Goal: Task Accomplishment & Management: Manage account settings

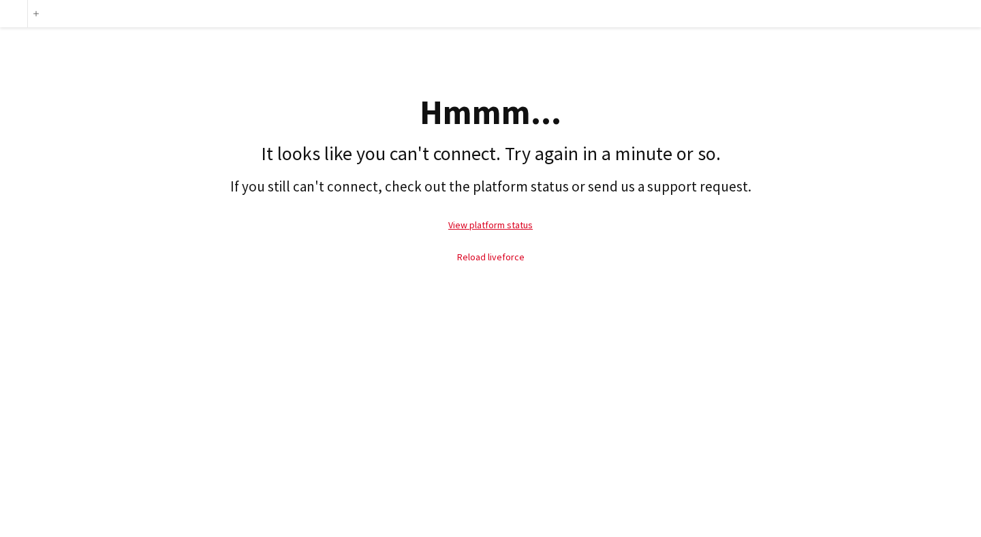
click at [481, 258] on link "Reload liveforce" at bounding box center [490, 257] width 67 height 12
click at [500, 258] on link "Reload liveforce" at bounding box center [490, 257] width 67 height 12
click at [498, 225] on link "View platform status" at bounding box center [490, 225] width 84 height 12
click at [492, 259] on link "Reload liveforce" at bounding box center [490, 257] width 67 height 12
click at [490, 221] on link "View platform status" at bounding box center [490, 225] width 84 height 12
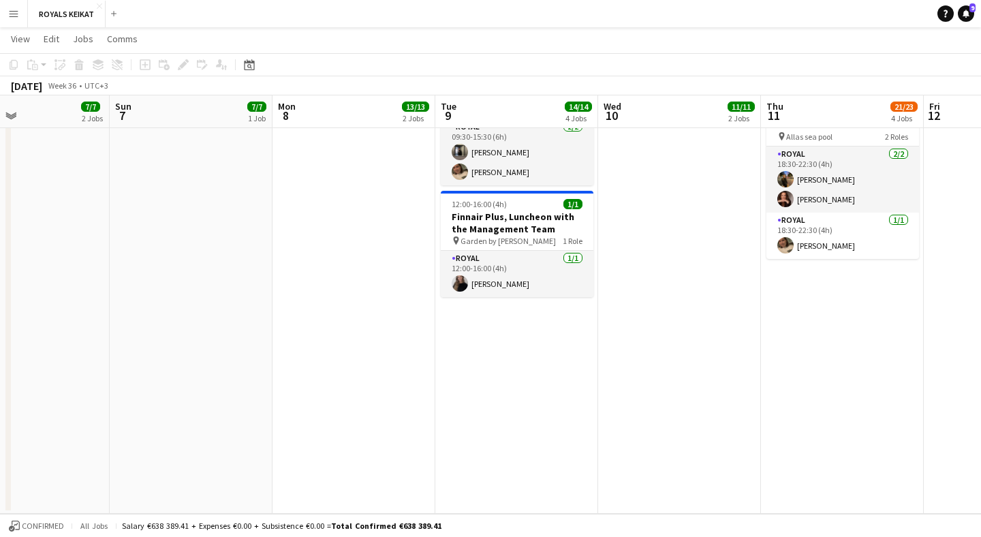
scroll to position [693, 0]
click at [522, 220] on h3 "Finnair Plus, Luncheon with the Management Team" at bounding box center [517, 222] width 153 height 25
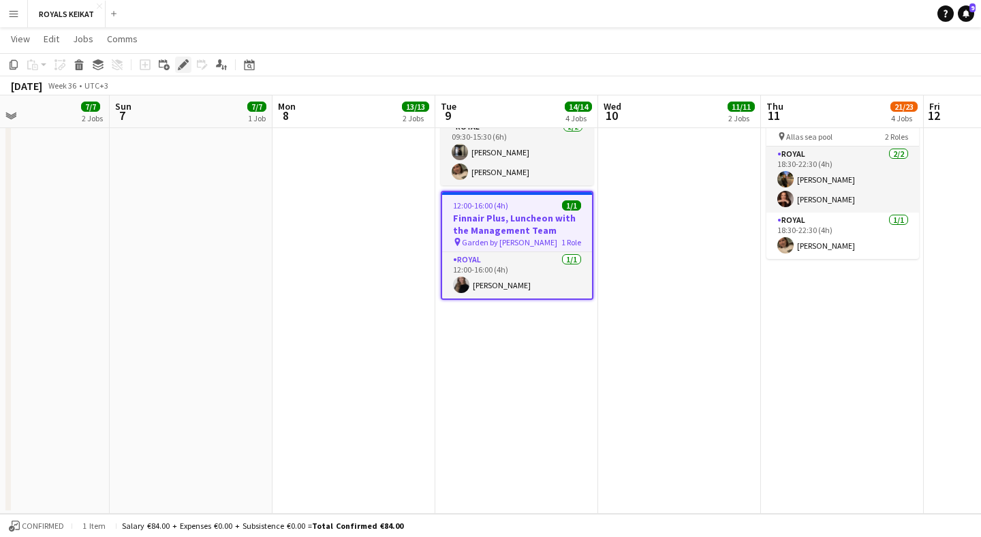
click at [183, 68] on icon "Edit" at bounding box center [183, 64] width 11 height 11
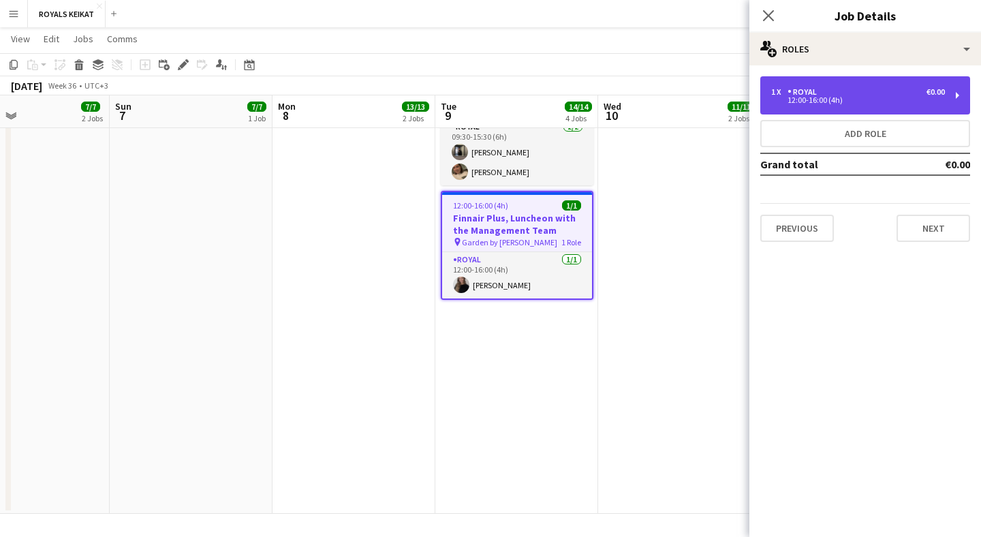
click at [816, 89] on div "Royal" at bounding box center [804, 92] width 35 height 10
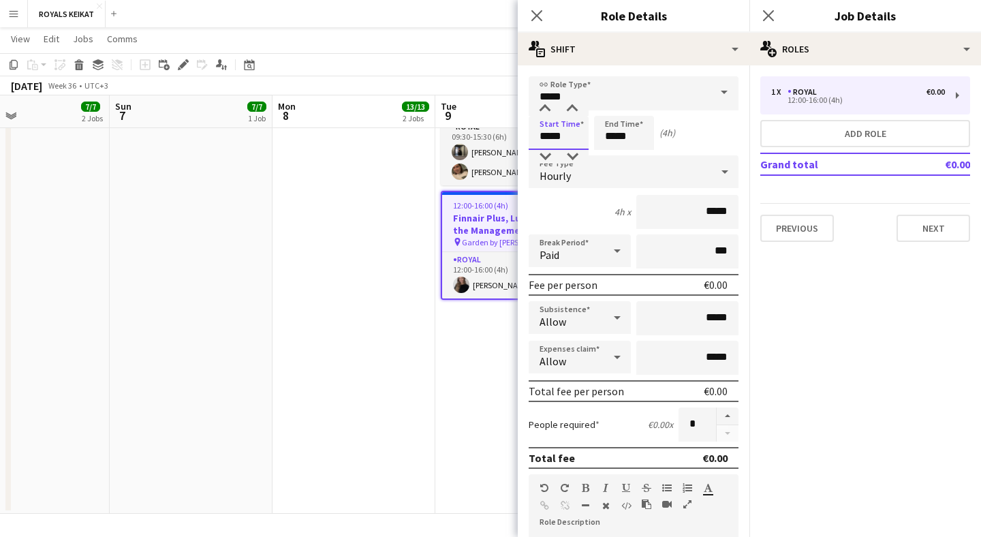
click at [541, 130] on input "*****" at bounding box center [558, 133] width 60 height 34
type input "*****"
click at [547, 154] on div at bounding box center [544, 157] width 27 height 14
click at [539, 14] on icon at bounding box center [536, 15] width 13 height 13
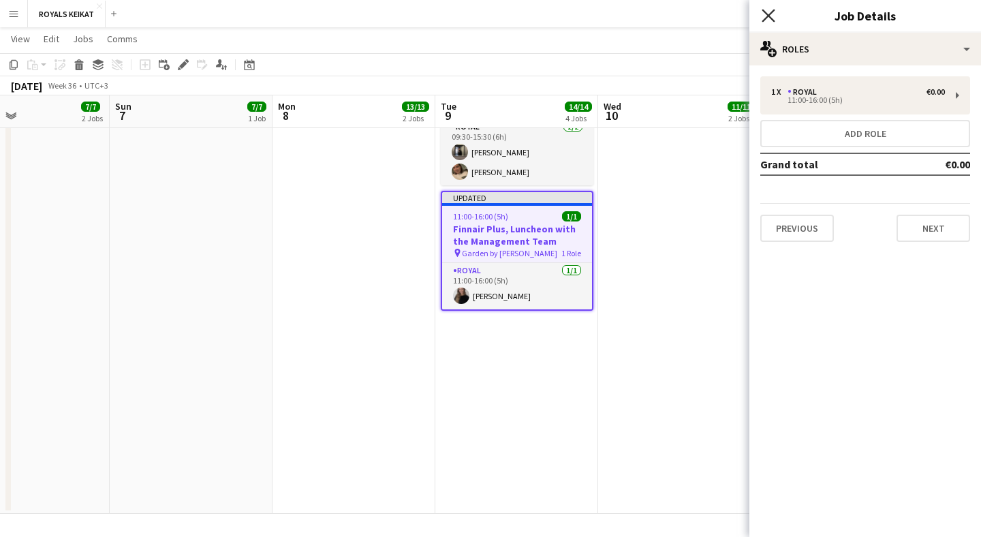
click at [765, 16] on icon "Close pop-in" at bounding box center [767, 15] width 13 height 13
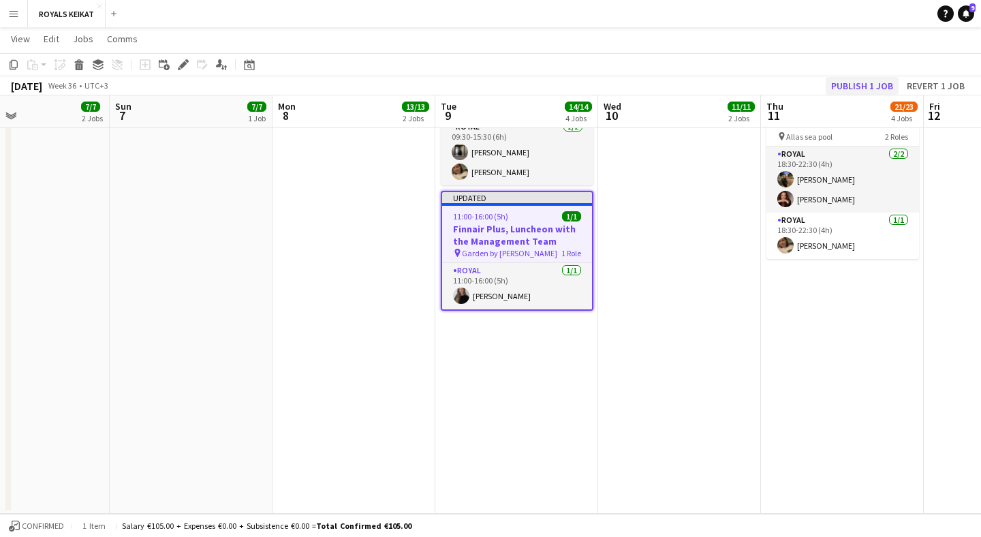
click at [847, 84] on button "Publish 1 job" at bounding box center [861, 86] width 73 height 18
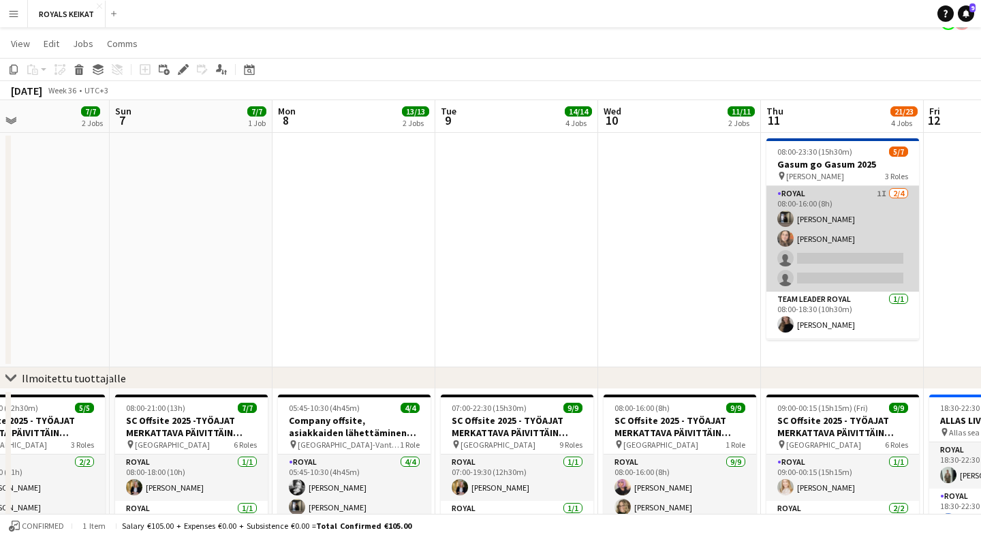
scroll to position [0, 0]
click at [876, 207] on app-card-role "Royal 1I [DATE] 08:00-16:00 (8h) [PERSON_NAME] [PERSON_NAME] single-neutral-act…" at bounding box center [842, 239] width 153 height 106
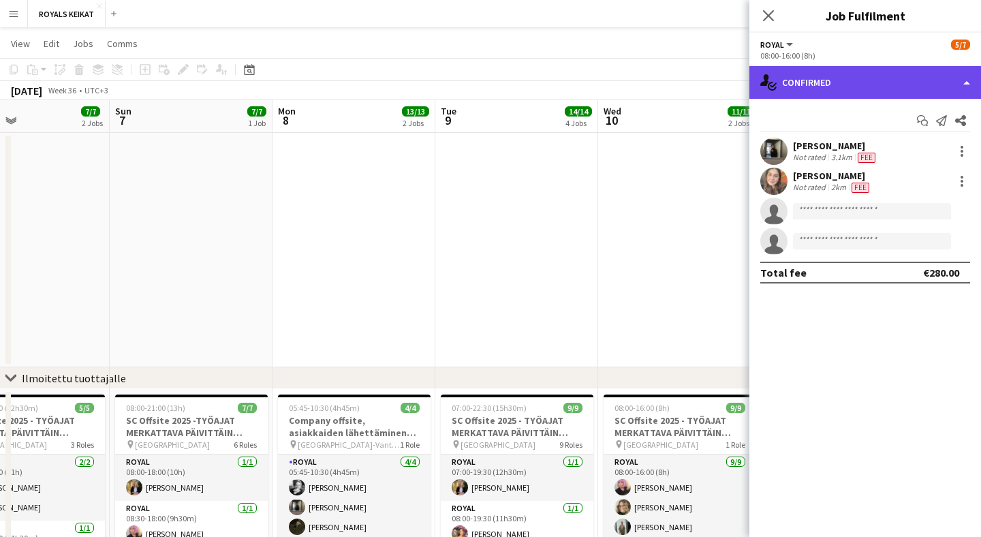
click at [947, 83] on div "single-neutral-actions-check-2 Confirmed" at bounding box center [865, 82] width 232 height 33
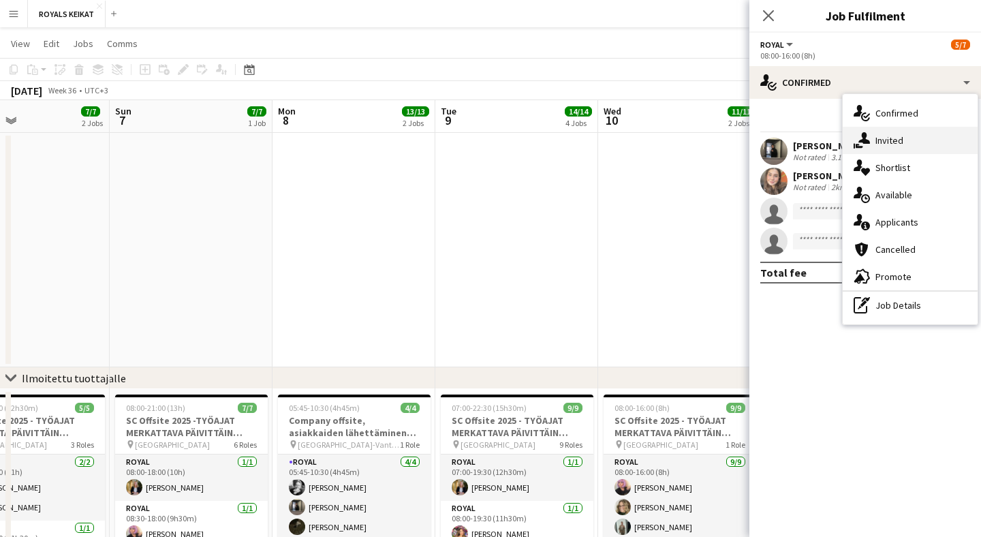
click at [920, 138] on div "single-neutral-actions-share-1 Invited" at bounding box center [909, 140] width 135 height 27
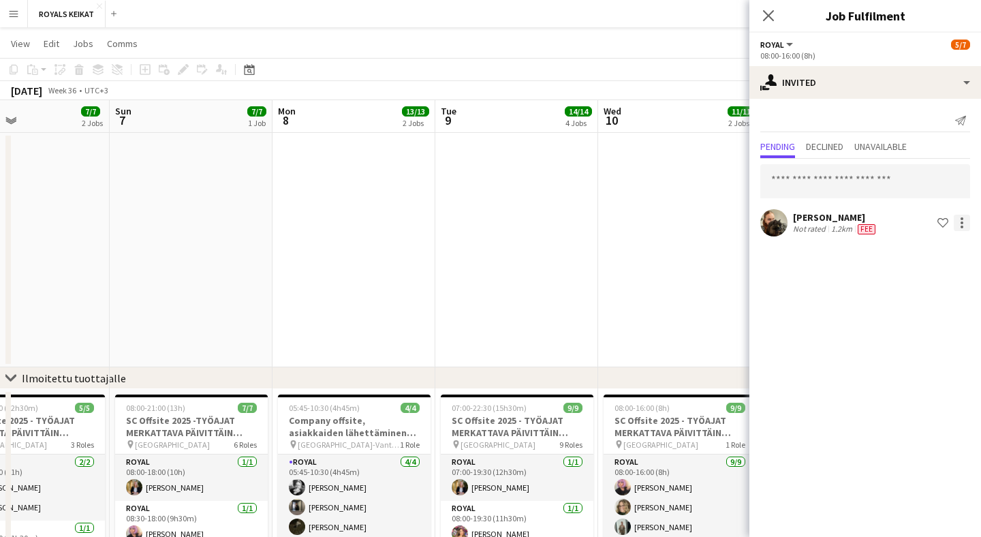
click at [964, 223] on div at bounding box center [961, 222] width 16 height 16
click at [919, 343] on span "Cancel invitation" at bounding box center [918, 346] width 80 height 12
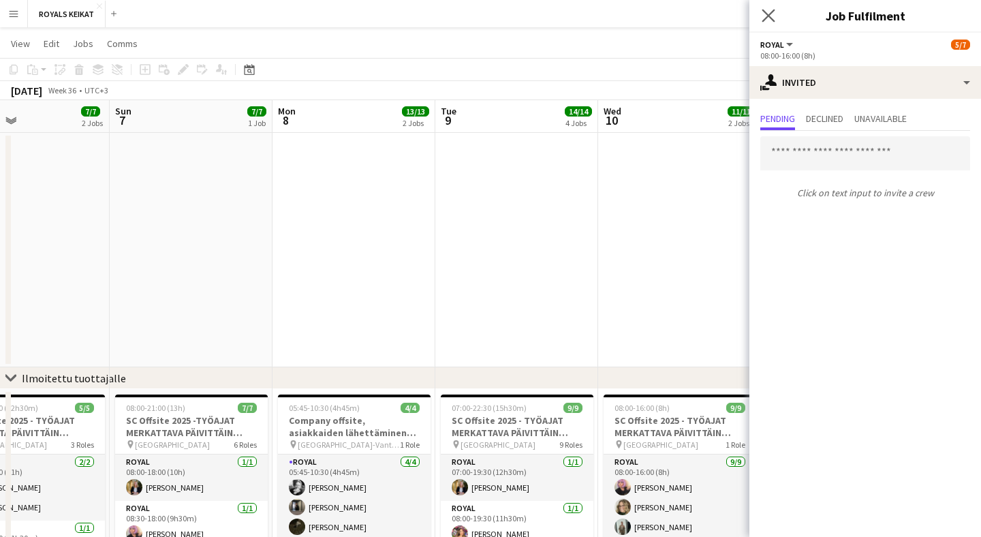
click at [769, 7] on app-icon "Close pop-in" at bounding box center [769, 16] width 20 height 20
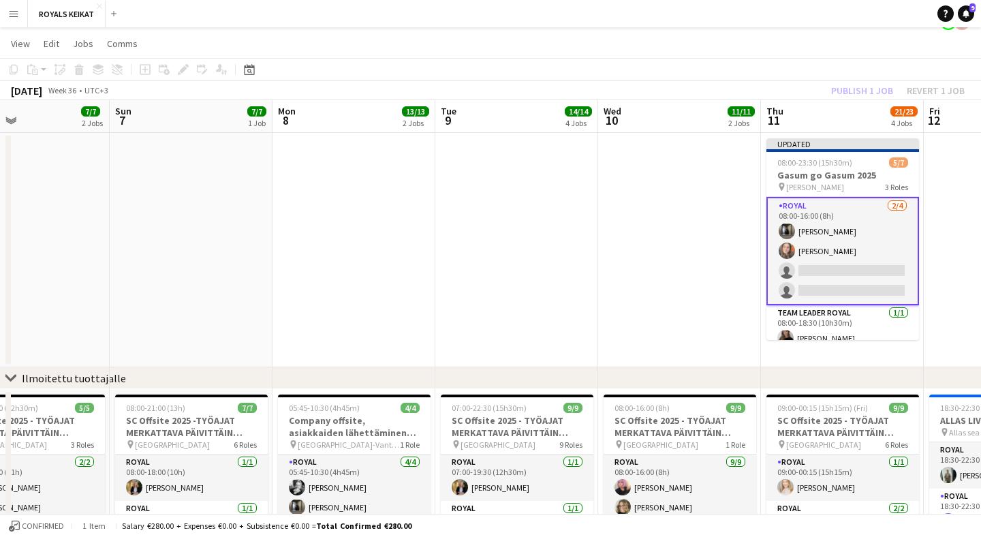
click at [865, 93] on div "Publish 1 job Revert 1 job" at bounding box center [897, 91] width 166 height 18
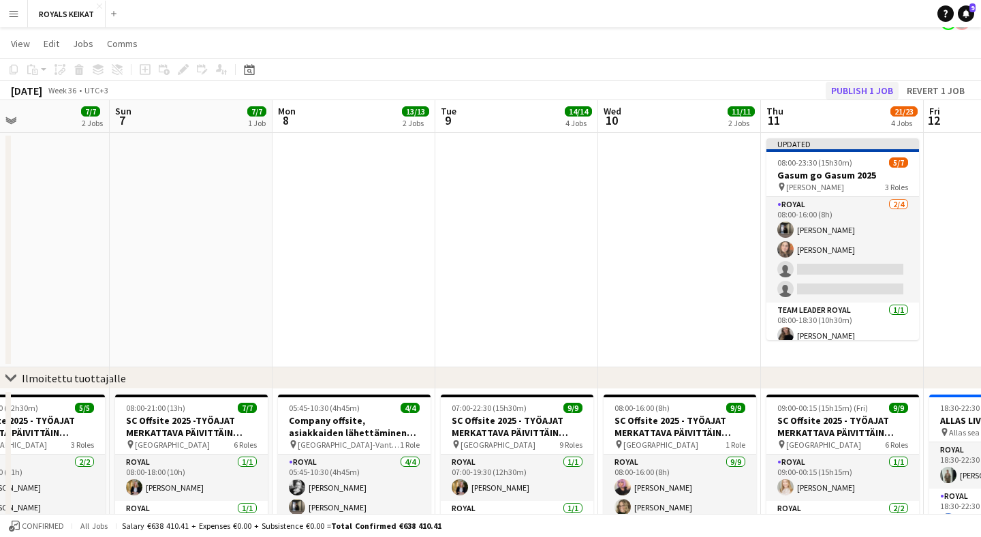
click at [872, 90] on button "Publish 1 job" at bounding box center [861, 91] width 73 height 18
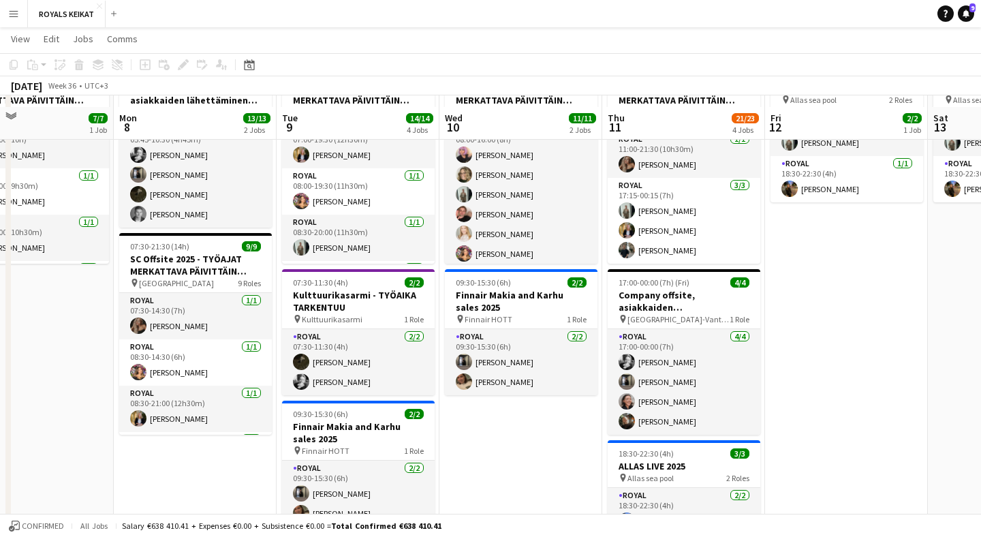
scroll to position [364, 0]
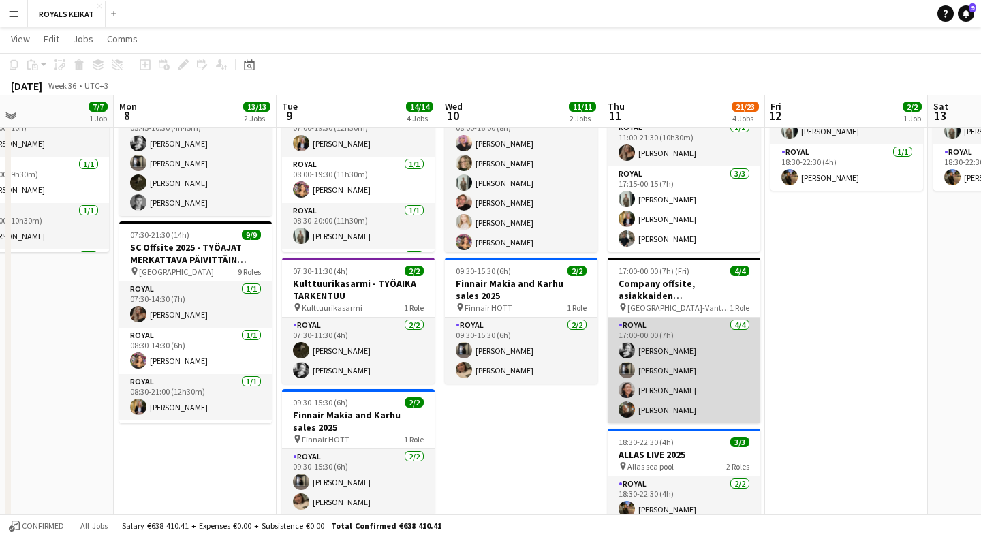
click at [693, 389] on app-card-role "Royal [DATE] 17:00-00:00 (7h) [PERSON_NAME] [PERSON_NAME] [PERSON_NAME] [PERSON…" at bounding box center [683, 370] width 153 height 106
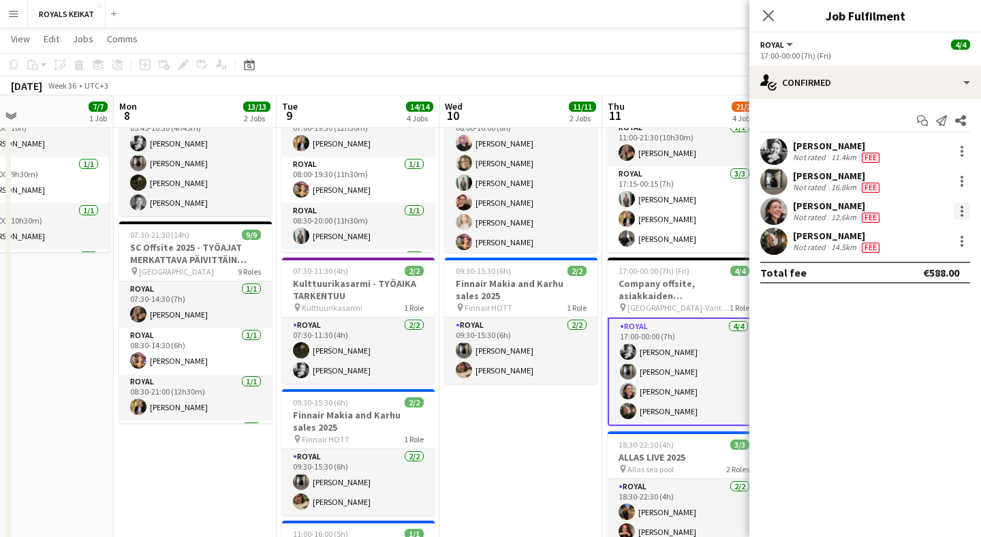
click at [964, 208] on div at bounding box center [961, 211] width 16 height 16
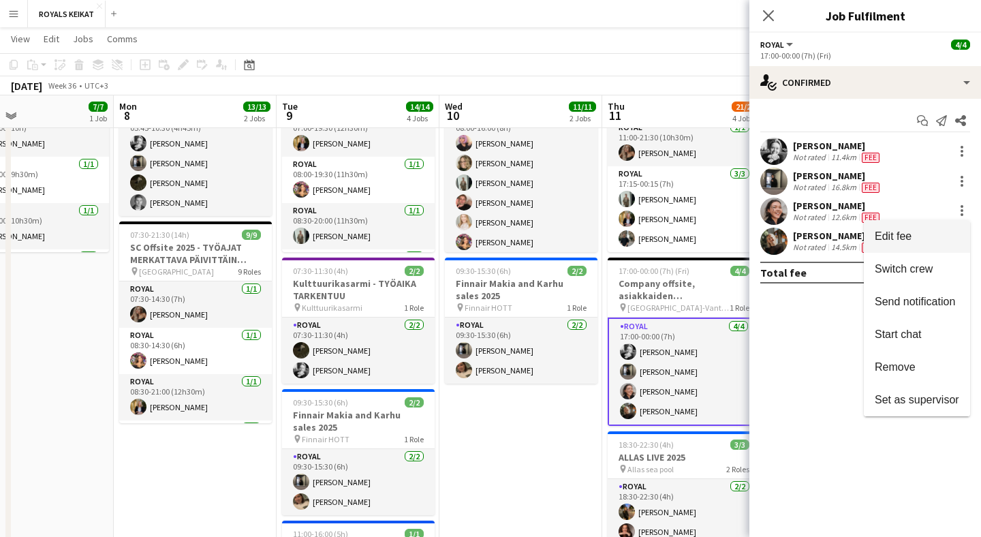
click at [930, 236] on span "Edit fee" at bounding box center [916, 236] width 84 height 12
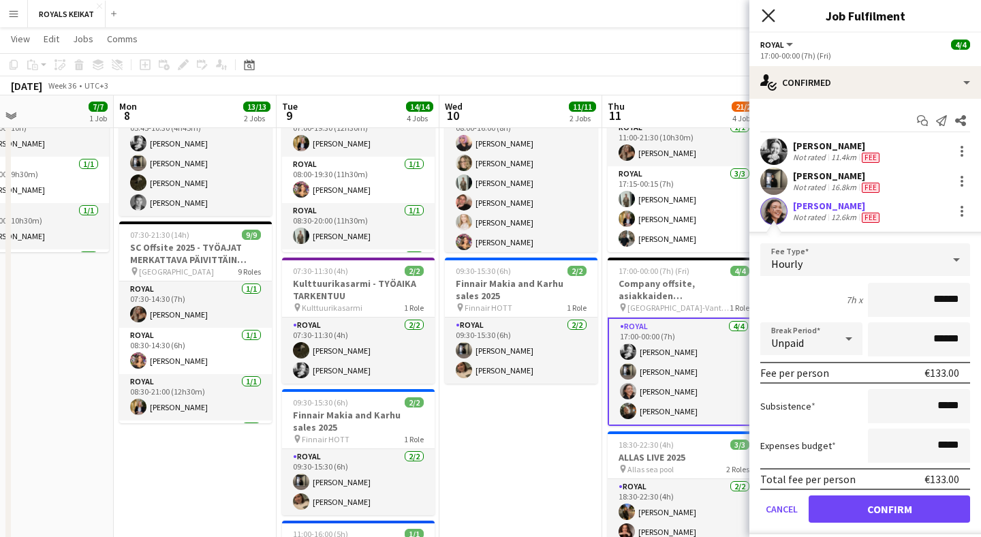
click at [768, 18] on icon "Close pop-in" at bounding box center [767, 15] width 13 height 13
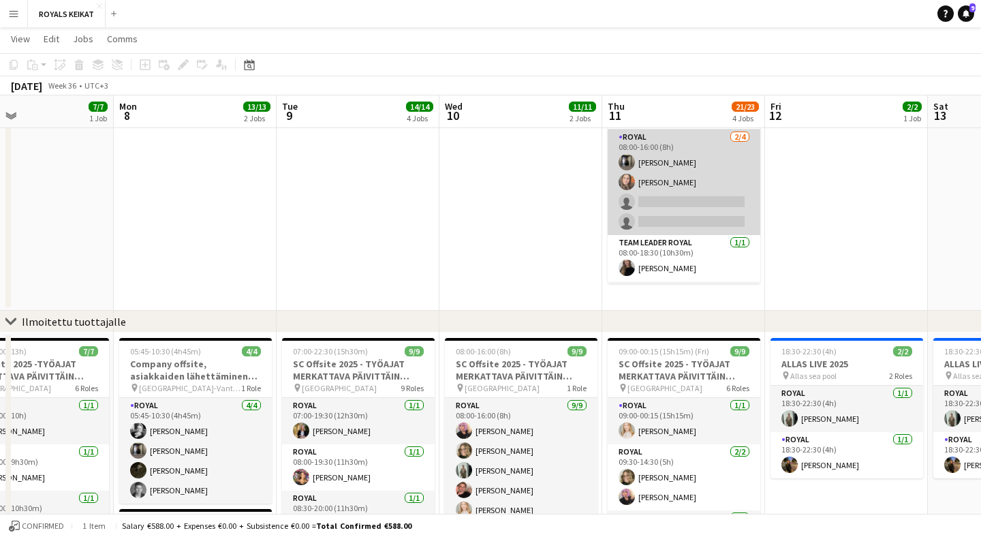
scroll to position [0, 0]
click at [699, 184] on app-card-role "Royal [DATE] 08:00-16:00 (8h) [PERSON_NAME] [PERSON_NAME] single-neutral-action…" at bounding box center [683, 182] width 153 height 106
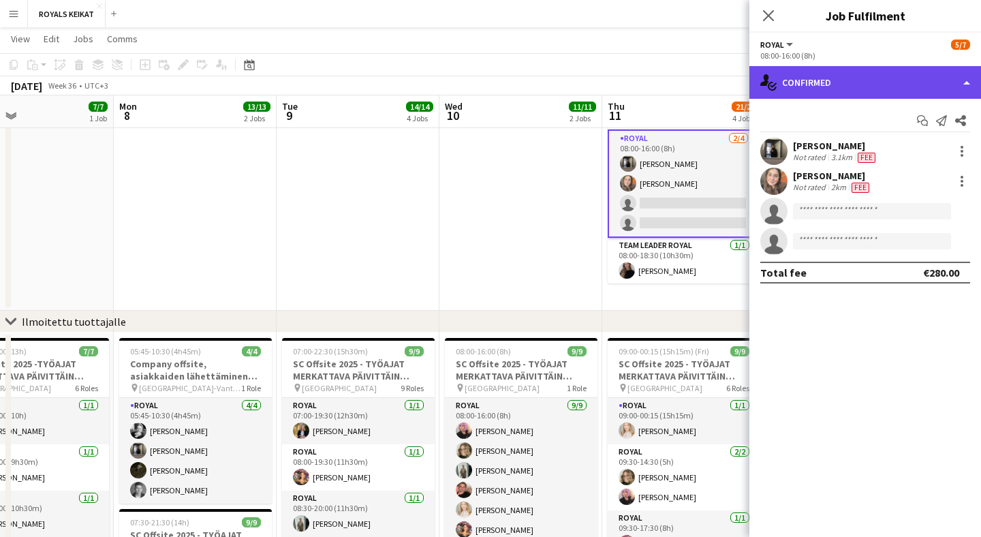
click at [891, 86] on div "single-neutral-actions-check-2 Confirmed" at bounding box center [865, 82] width 232 height 33
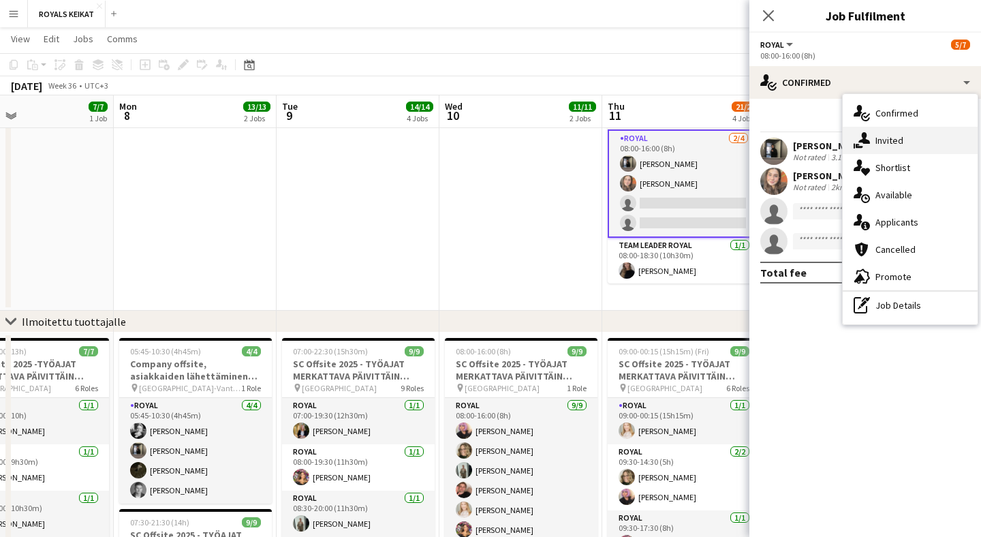
click at [910, 144] on div "single-neutral-actions-share-1 Invited" at bounding box center [909, 140] width 135 height 27
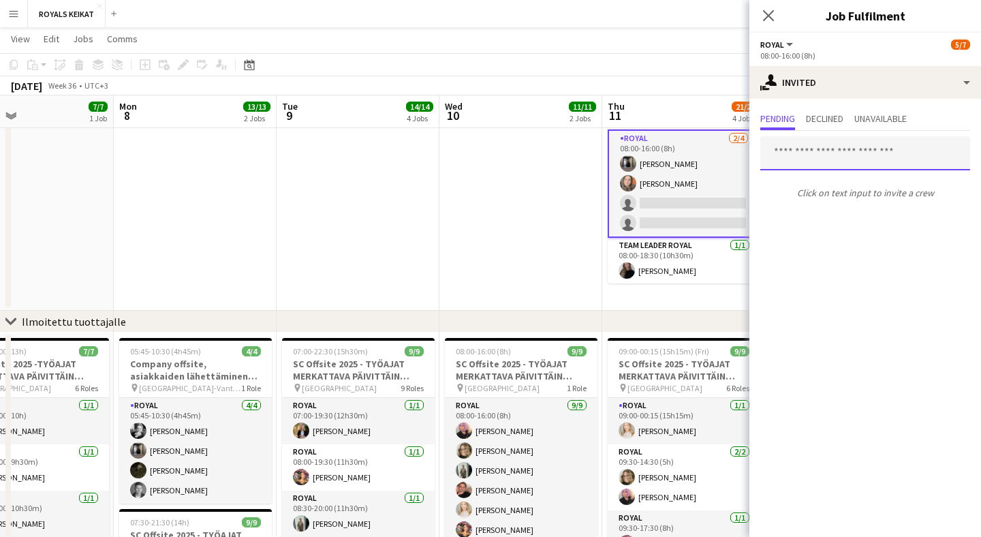
click at [846, 154] on input "text" at bounding box center [865, 153] width 210 height 34
click at [850, 148] on input "text" at bounding box center [865, 153] width 210 height 34
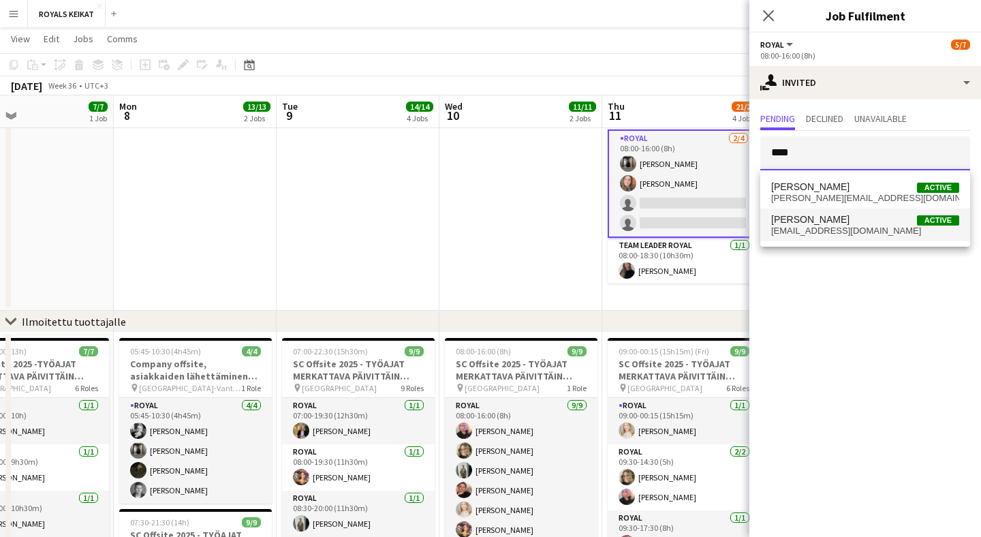
type input "****"
click at [831, 217] on span "[PERSON_NAME] Active" at bounding box center [865, 220] width 188 height 12
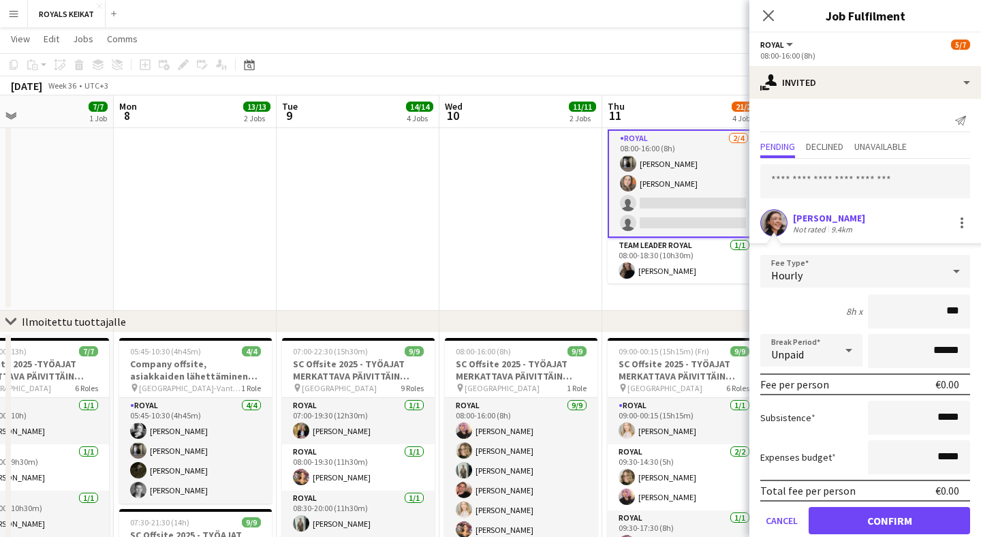
type input "**"
type input "***"
click at [889, 528] on button "Confirm" at bounding box center [888, 520] width 161 height 27
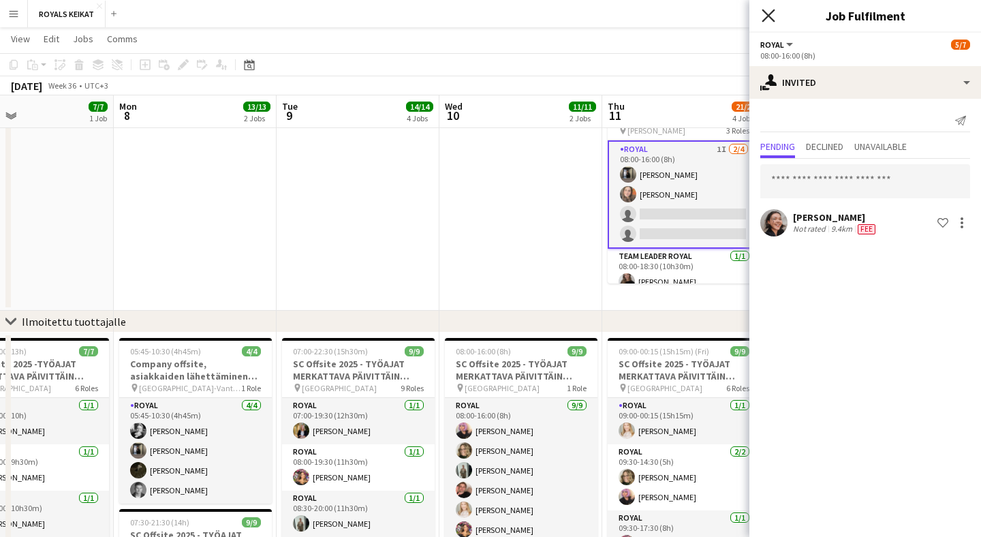
click at [769, 18] on icon at bounding box center [767, 15] width 13 height 13
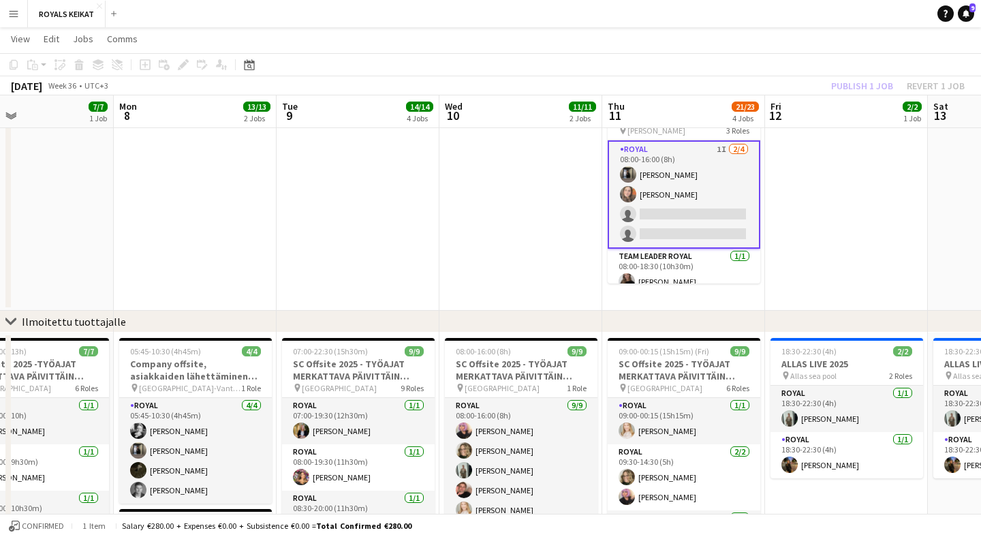
click at [860, 90] on div "Publish 1 job Revert 1 job" at bounding box center [897, 86] width 166 height 18
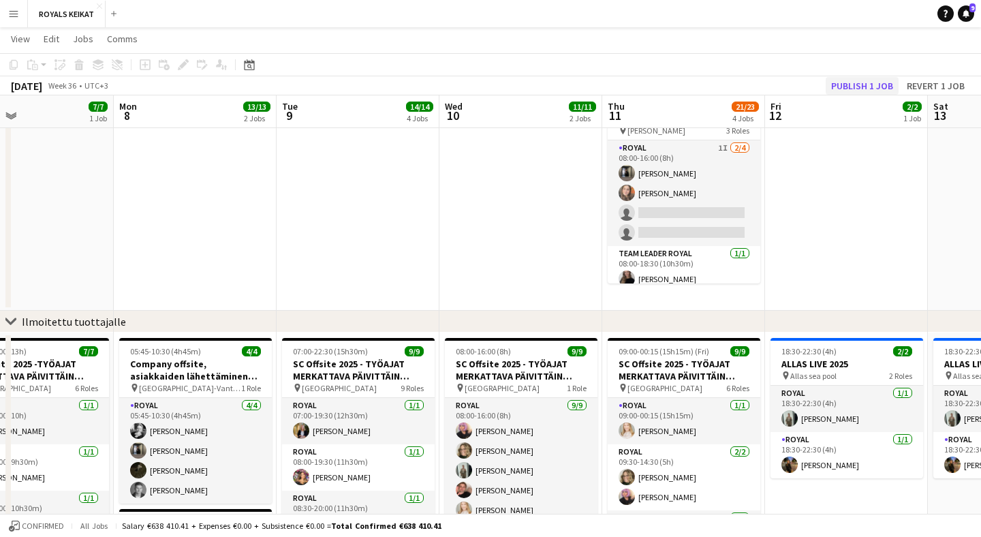
click at [863, 89] on button "Publish 1 job" at bounding box center [861, 86] width 73 height 18
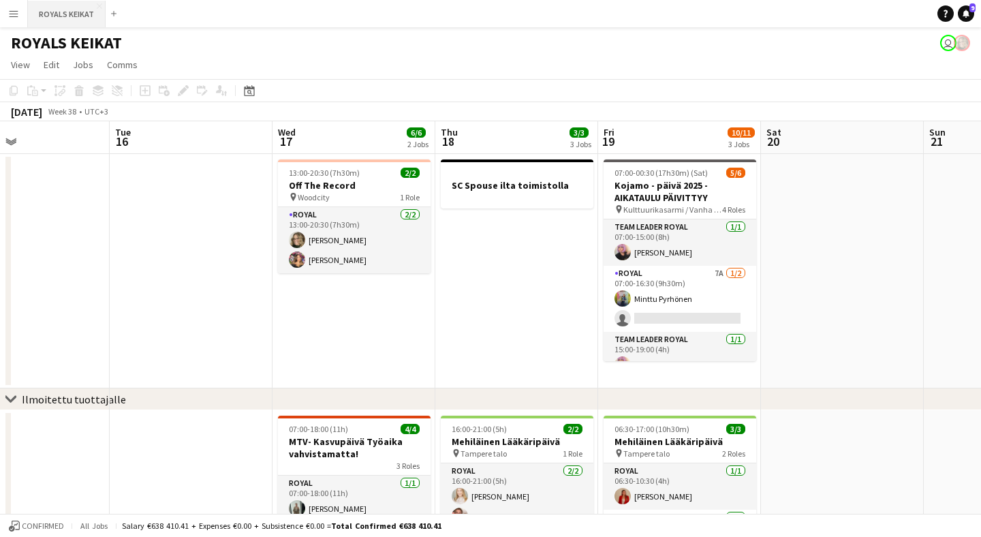
click at [77, 17] on button "ROYALS KEIKAT Close" at bounding box center [67, 14] width 78 height 27
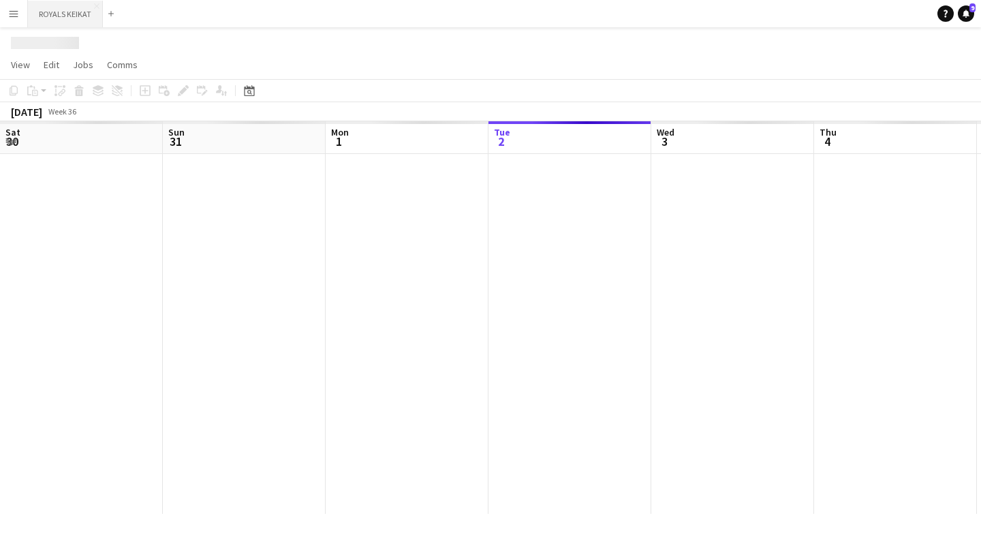
scroll to position [0, 325]
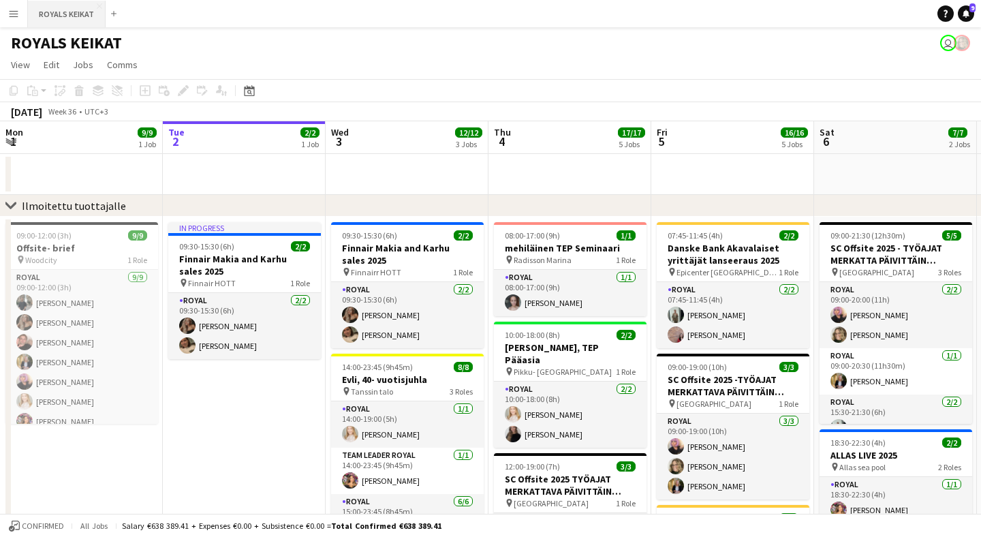
click at [77, 16] on button "ROYALS KEIKAT Close" at bounding box center [67, 14] width 78 height 27
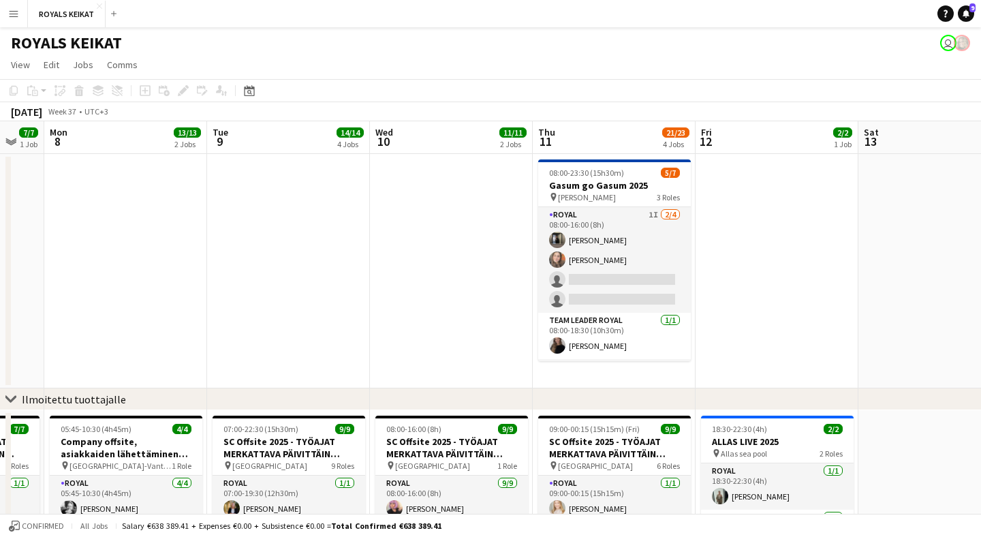
scroll to position [0, 569]
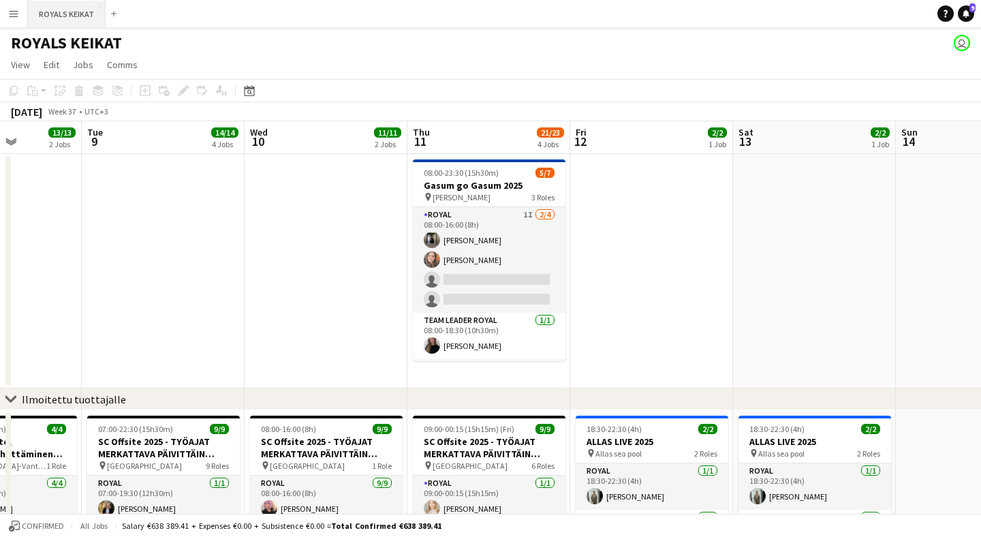
click at [81, 4] on button "ROYALS KEIKAT Close" at bounding box center [67, 14] width 78 height 27
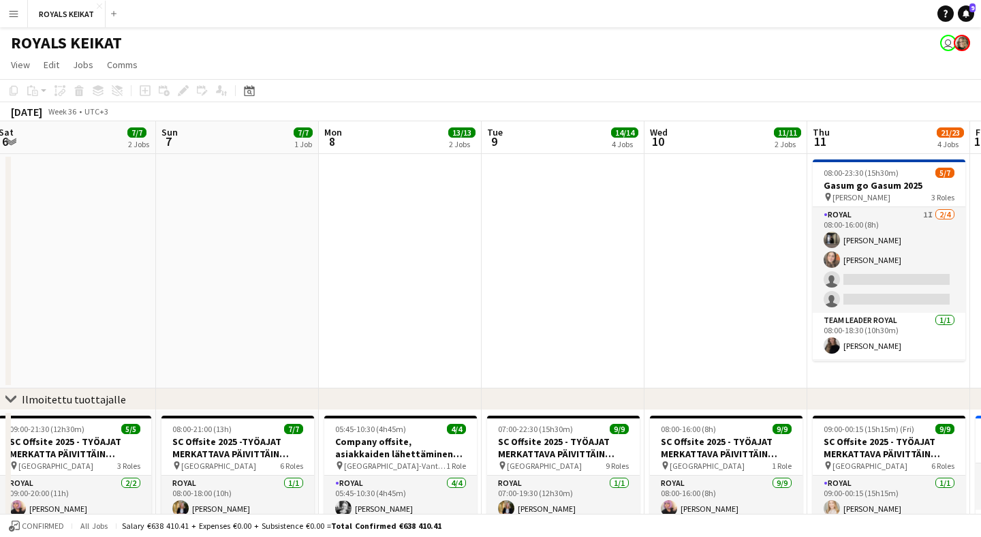
scroll to position [0, 678]
